Goal: Navigation & Orientation: Find specific page/section

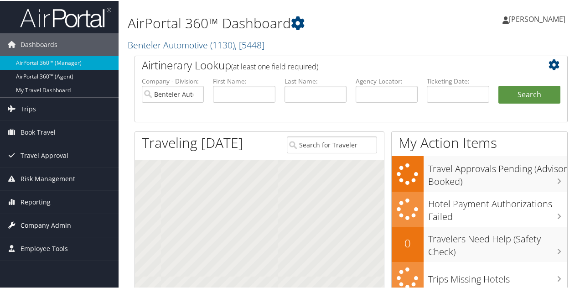
click at [55, 221] on span "Company Admin" at bounding box center [46, 224] width 51 height 23
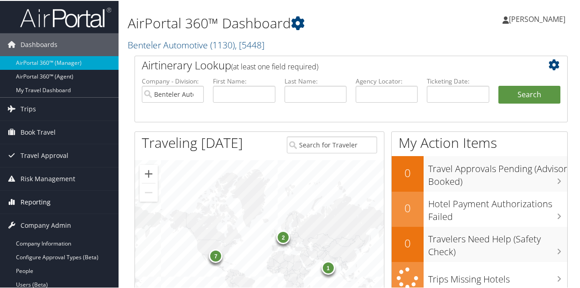
click at [38, 196] on span "Reporting" at bounding box center [36, 201] width 30 height 23
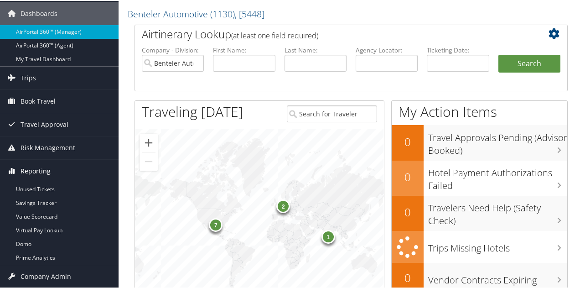
scroll to position [46, 0]
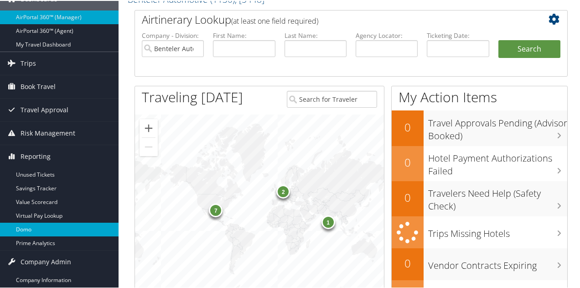
click at [30, 223] on link "Domo" at bounding box center [59, 229] width 119 height 14
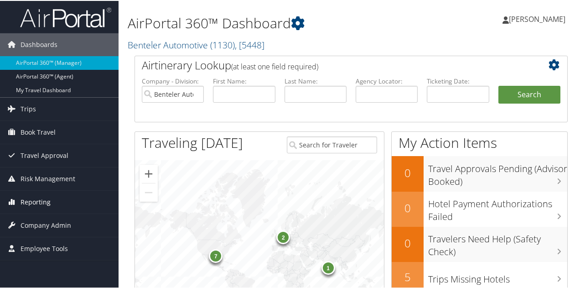
click at [46, 200] on span "Reporting" at bounding box center [36, 201] width 30 height 23
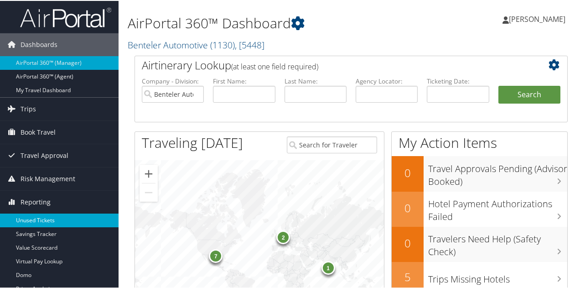
scroll to position [46, 0]
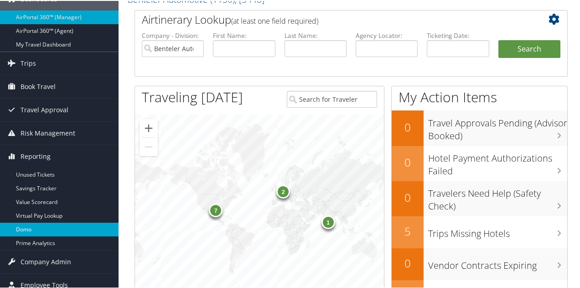
click at [36, 222] on link "Domo" at bounding box center [59, 229] width 119 height 14
